Goal: Register for event/course

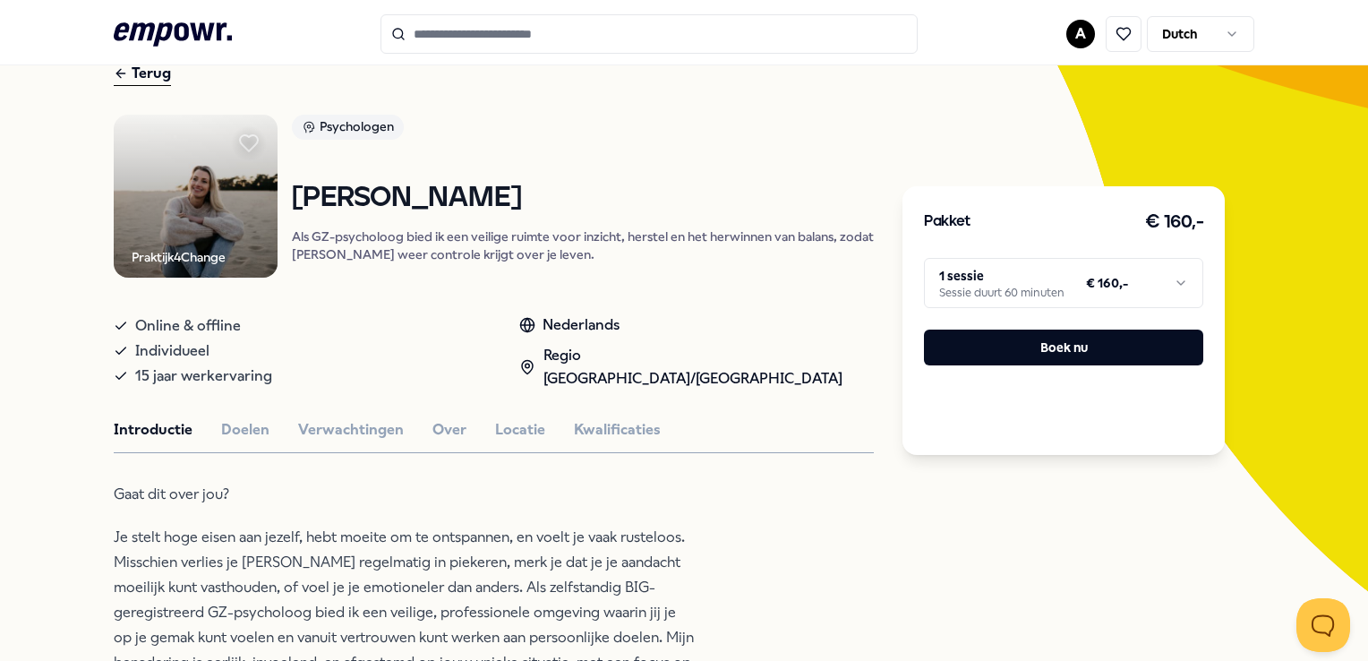
scroll to position [179, 0]
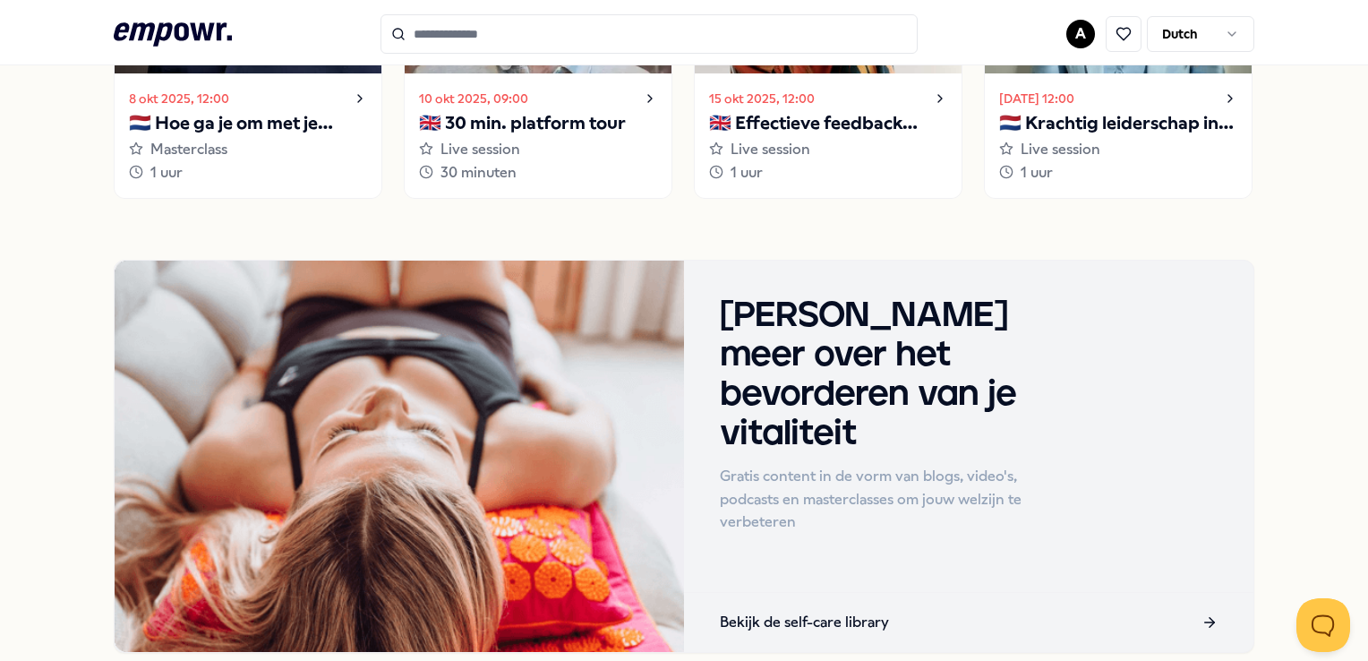
scroll to position [574, 0]
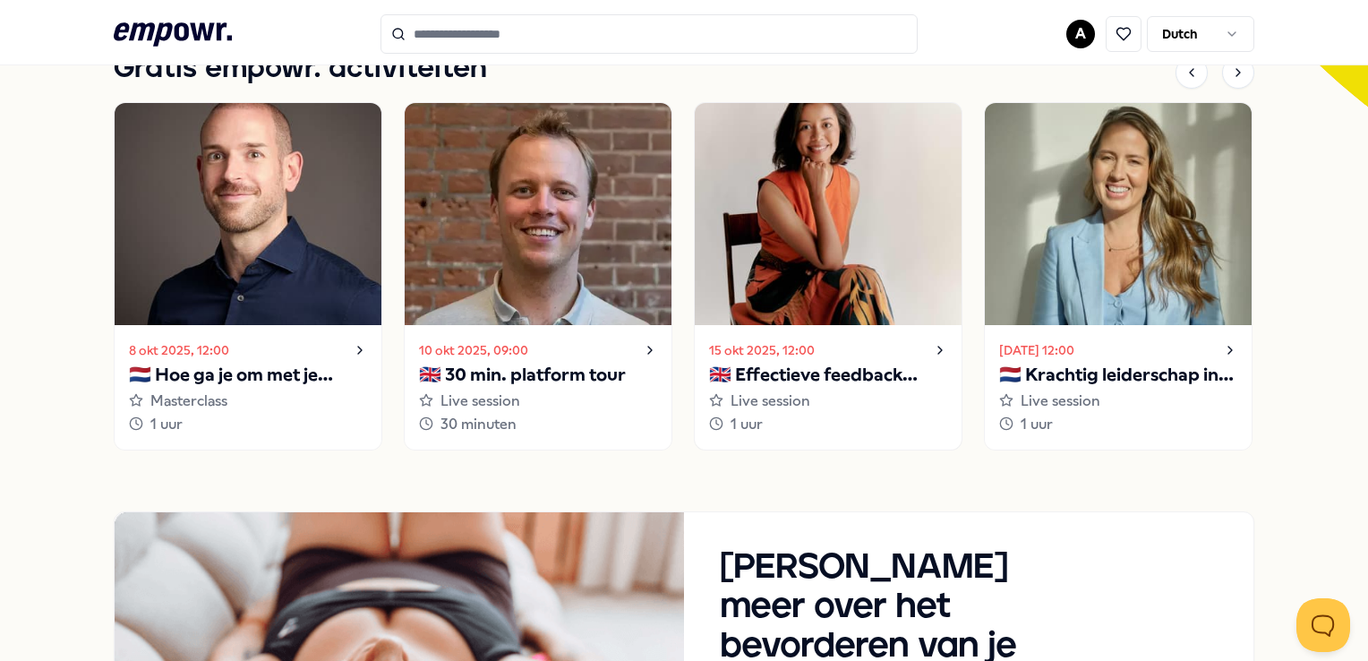
click at [814, 362] on p "🇬🇧 Effectieve feedback geven en ontvangen" at bounding box center [828, 375] width 238 height 29
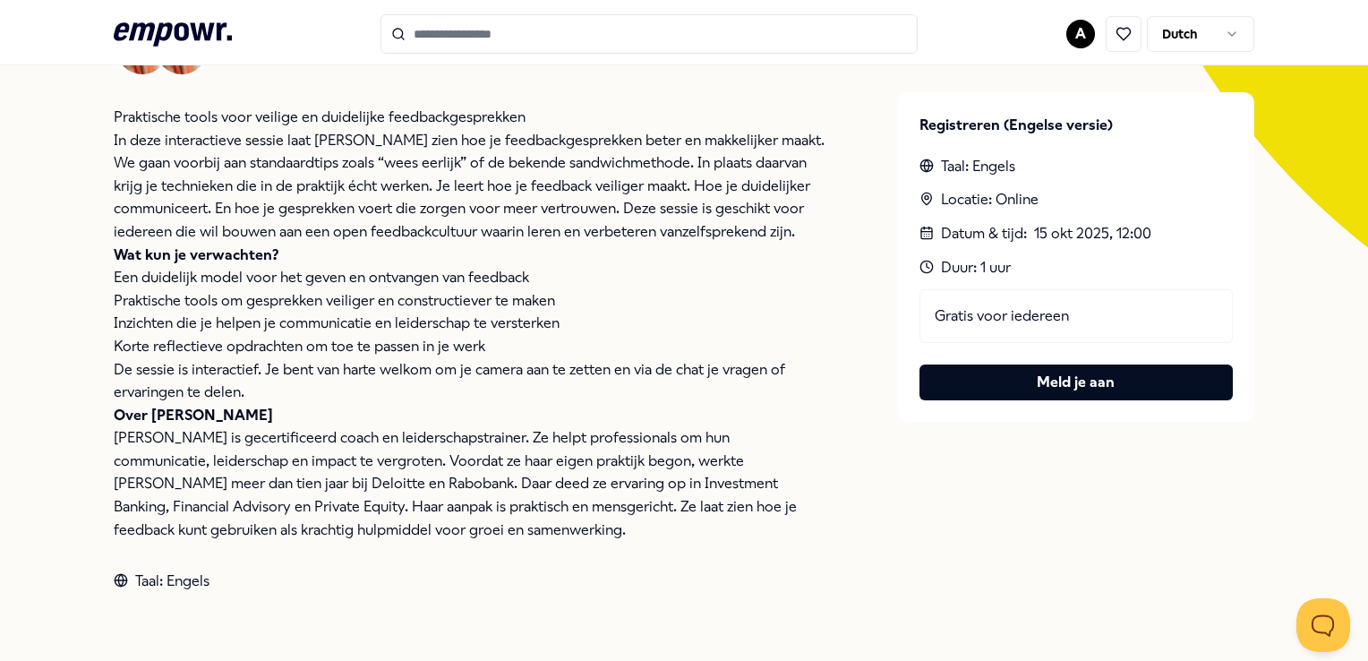
scroll to position [473, 0]
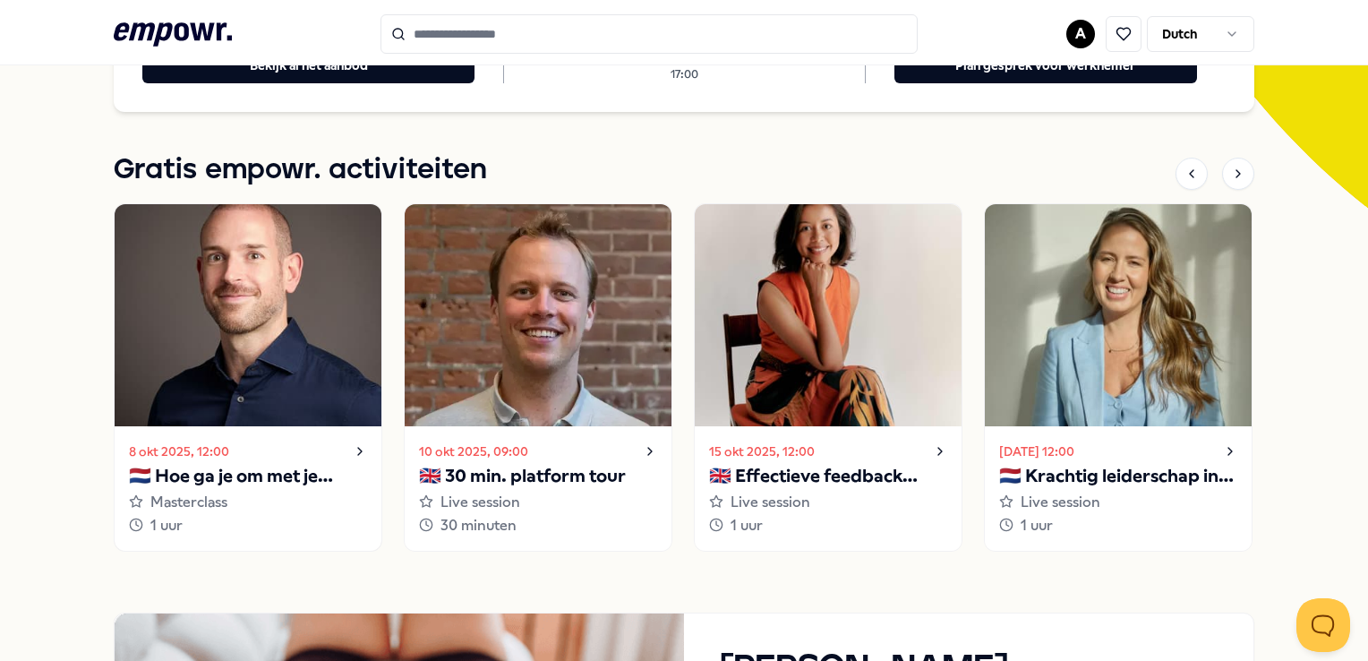
click at [247, 462] on p "🇳🇱 Hoe ga je om met je innerlijke criticus?" at bounding box center [248, 476] width 238 height 29
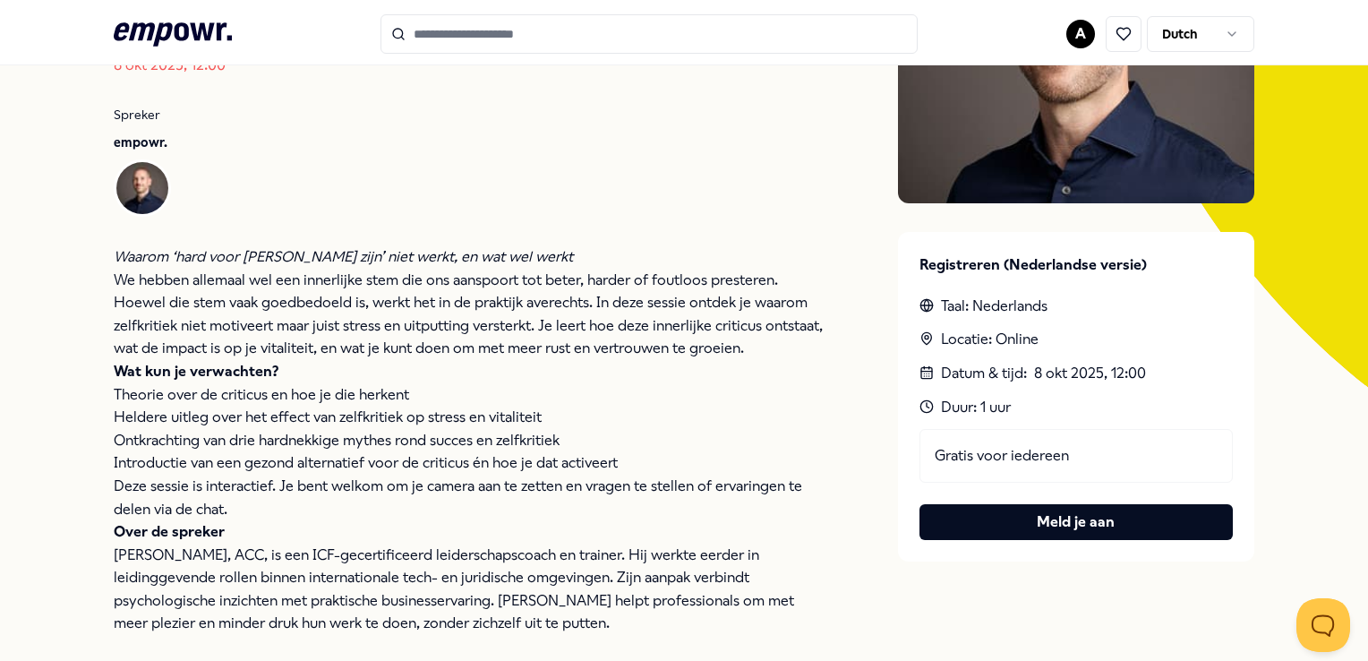
scroll to position [383, 0]
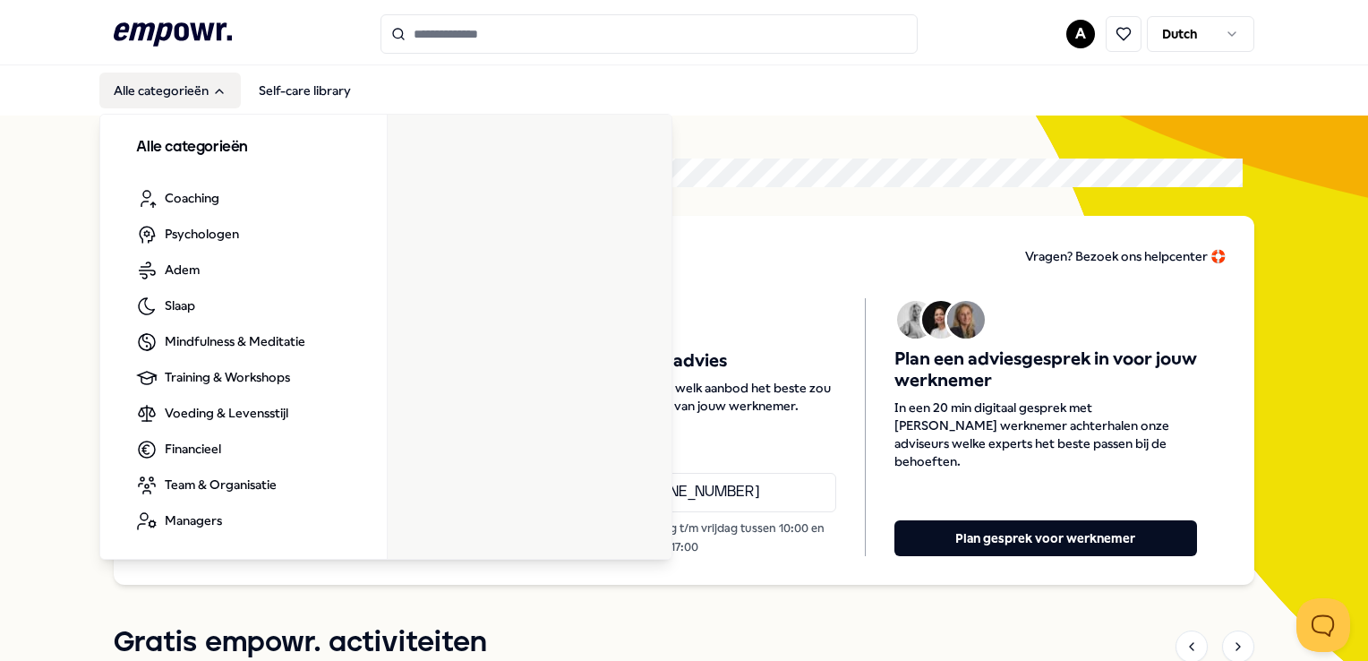
click at [183, 88] on button "Alle categorieën" at bounding box center [169, 91] width 141 height 36
